Goal: Task Accomplishment & Management: Manage account settings

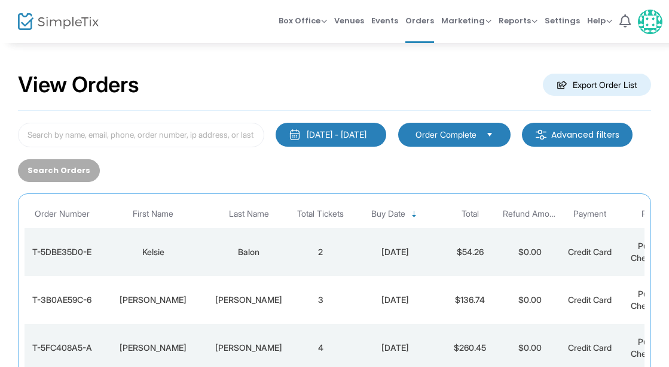
click at [255, 249] on div "Balon" at bounding box center [249, 252] width 78 height 12
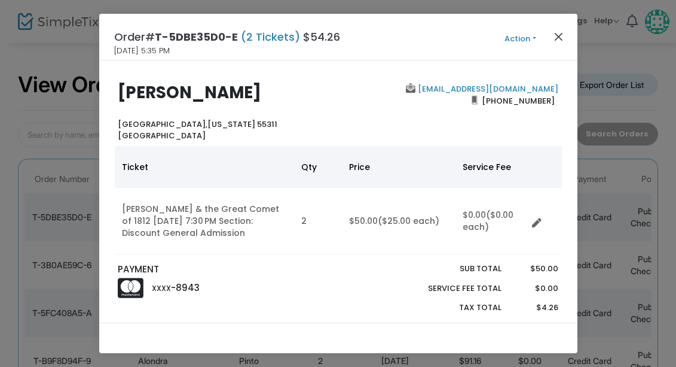
click at [560, 36] on button "Close" at bounding box center [559, 37] width 16 height 16
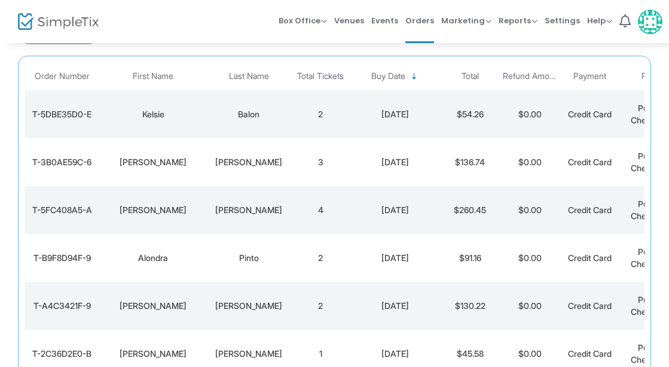
scroll to position [228, 0]
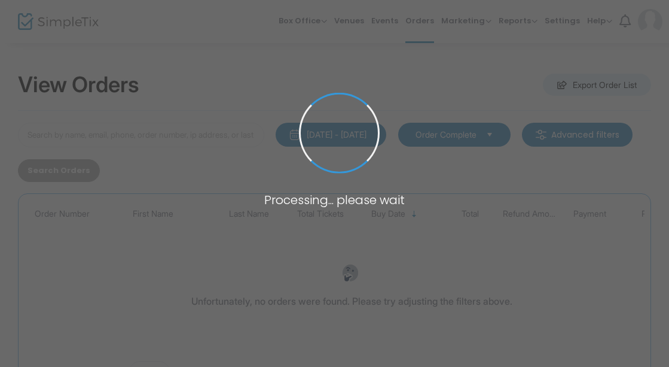
scroll to position [111, 0]
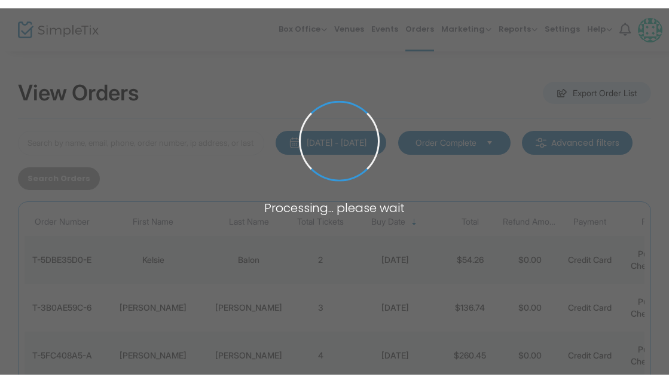
scroll to position [111, 0]
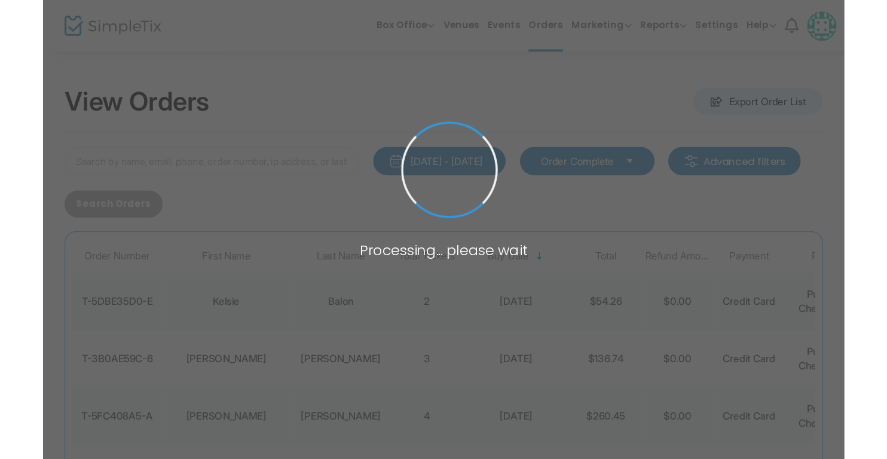
scroll to position [111, 0]
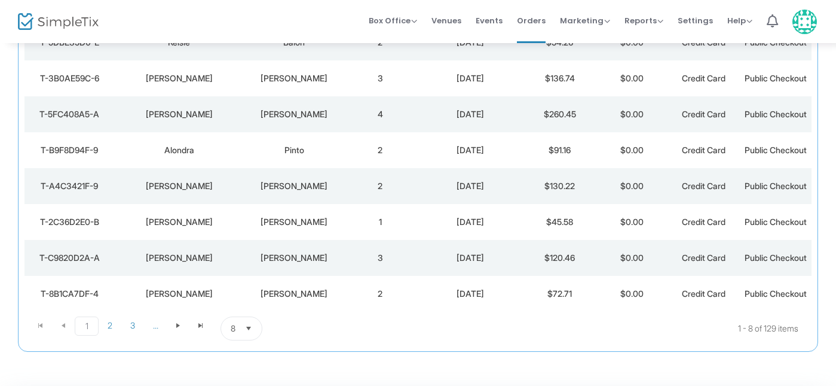
scroll to position [173, 0]
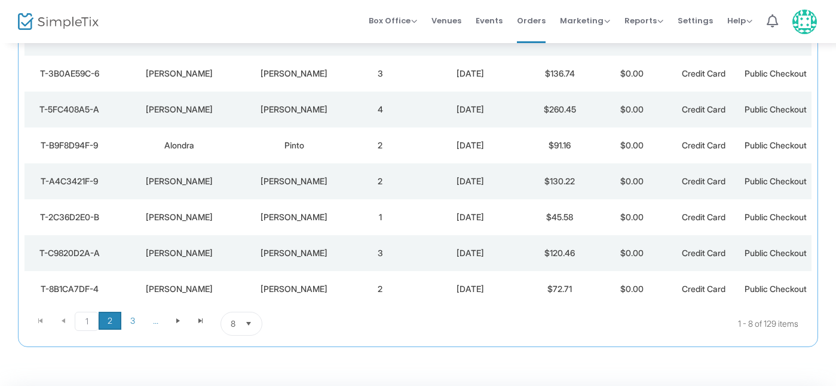
click at [108, 320] on span "2" at bounding box center [110, 321] width 23 height 18
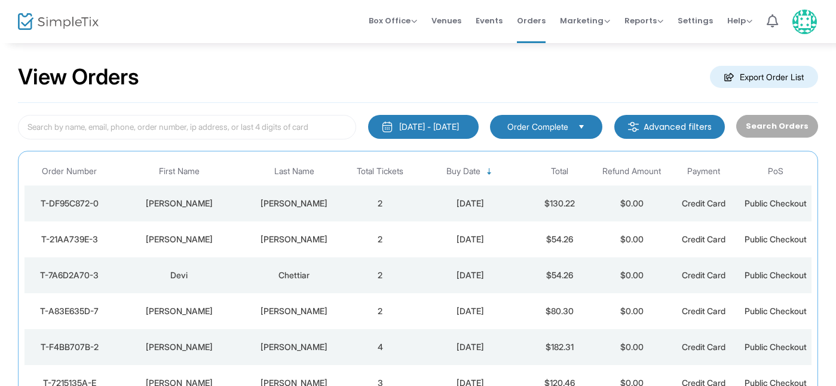
scroll to position [7, 0]
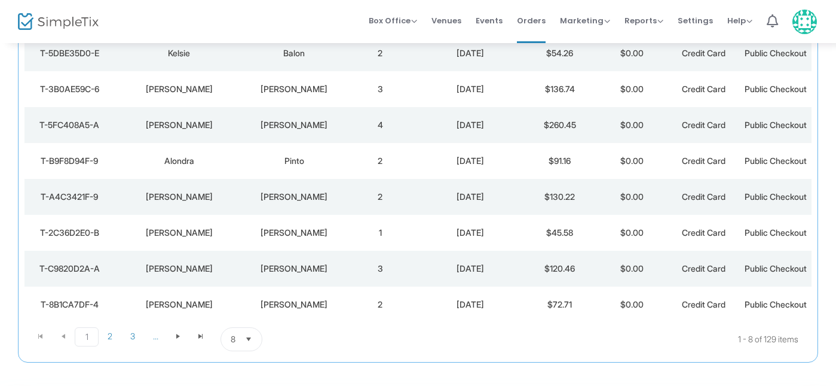
scroll to position [163, 0]
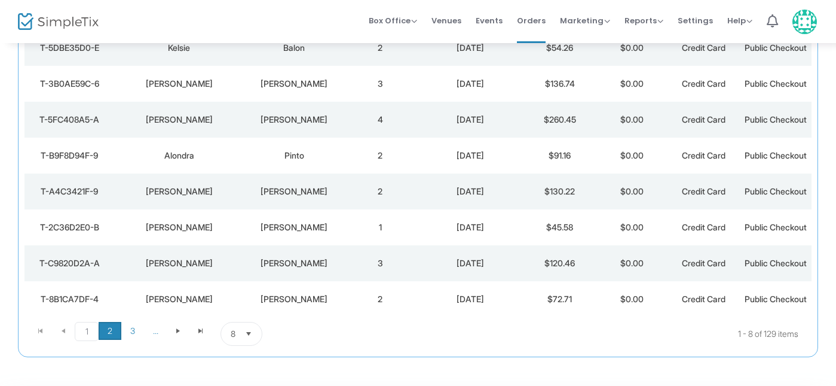
click at [110, 329] on span "2" at bounding box center [110, 331] width 23 height 18
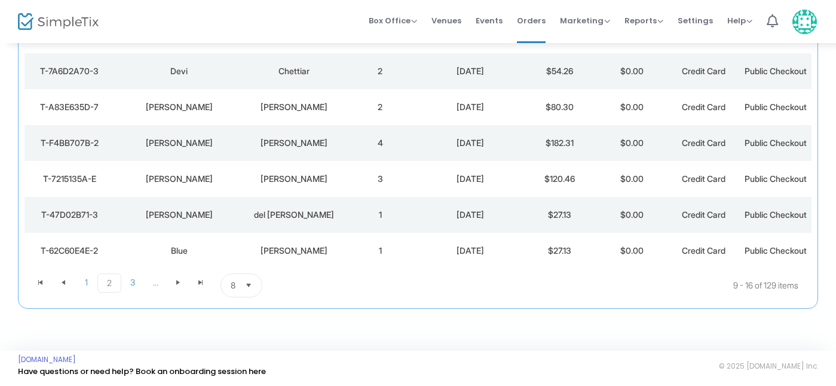
scroll to position [211, 0]
click at [90, 286] on span "1" at bounding box center [86, 283] width 23 height 18
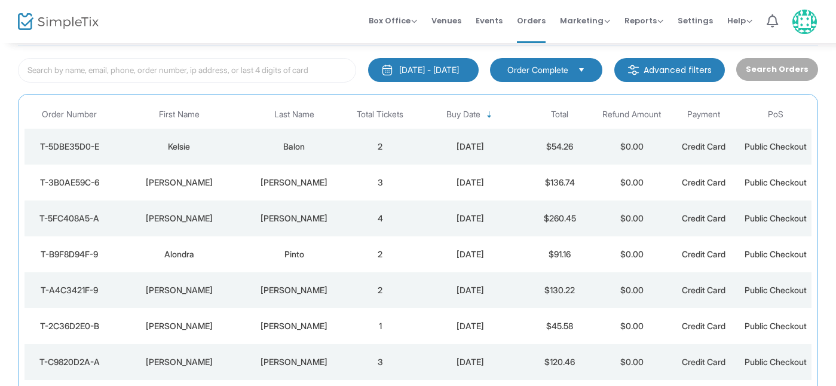
scroll to position [67, 0]
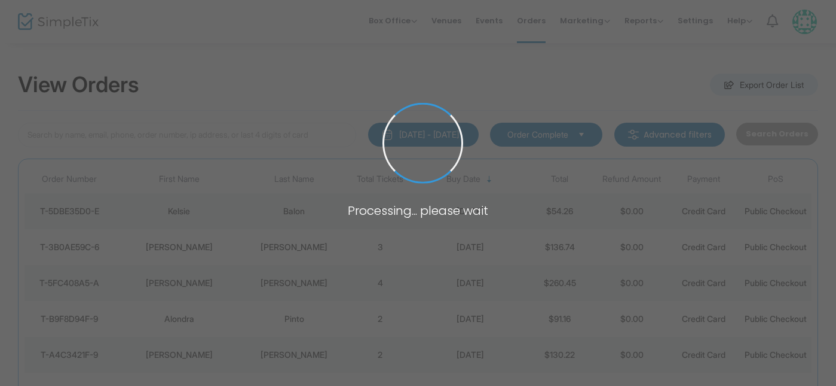
scroll to position [52, 0]
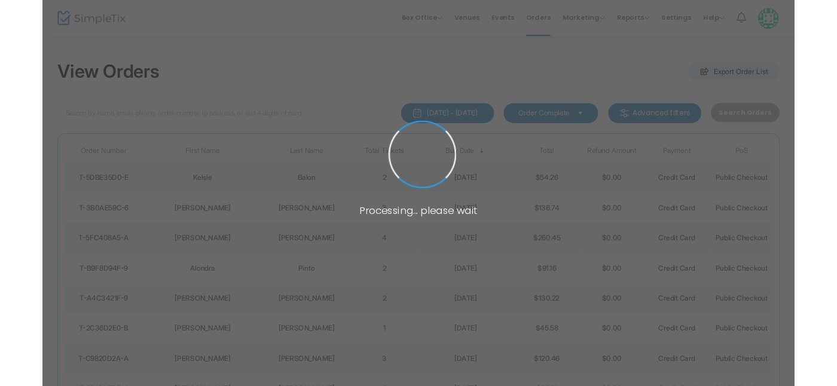
scroll to position [52, 0]
